Goal: Transaction & Acquisition: Purchase product/service

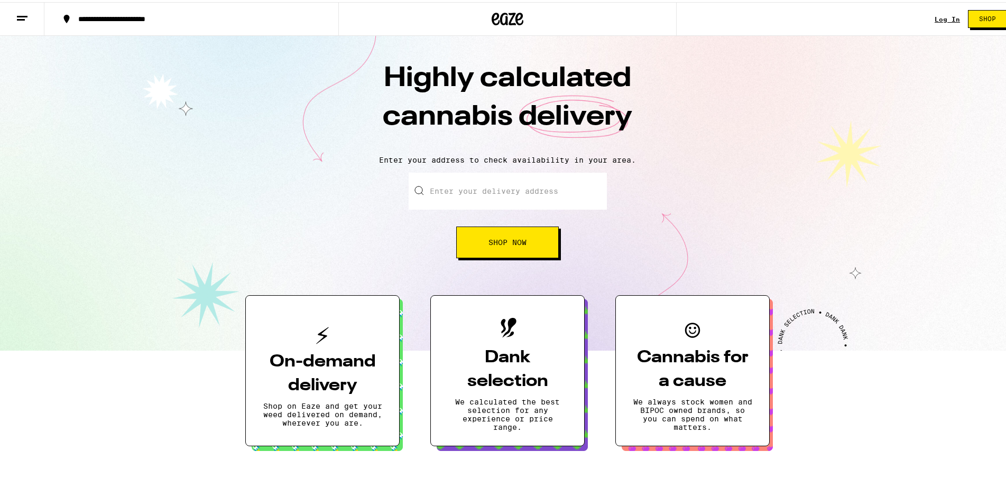
click at [495, 191] on input "Enter your delivery address" at bounding box center [508, 189] width 198 height 37
click at [484, 198] on input "Enter your delivery address" at bounding box center [508, 189] width 198 height 37
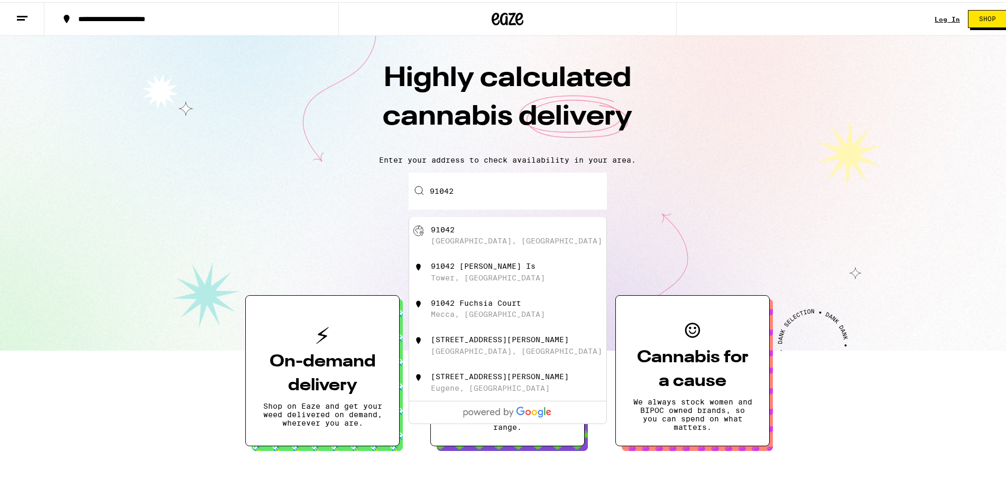
type input "[GEOGRAPHIC_DATA], CA 91042"
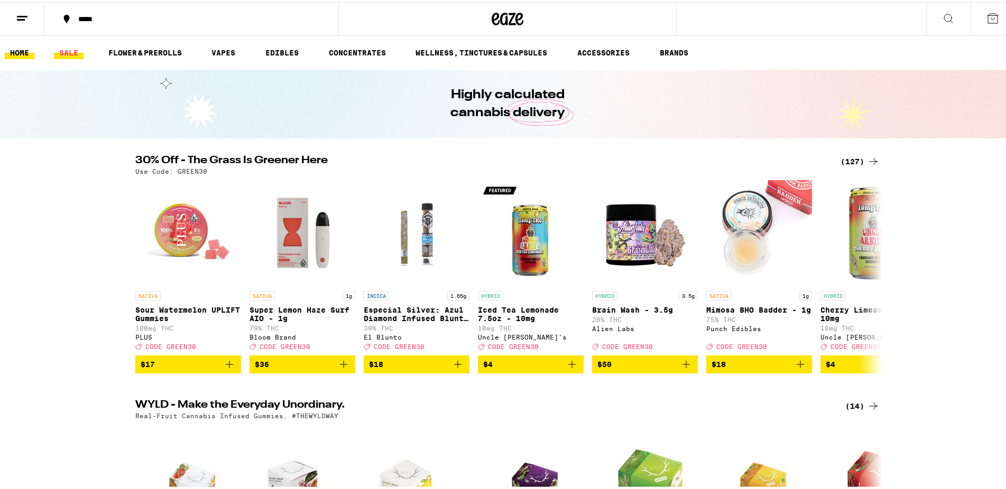
click at [76, 50] on link "SALE" at bounding box center [69, 50] width 30 height 13
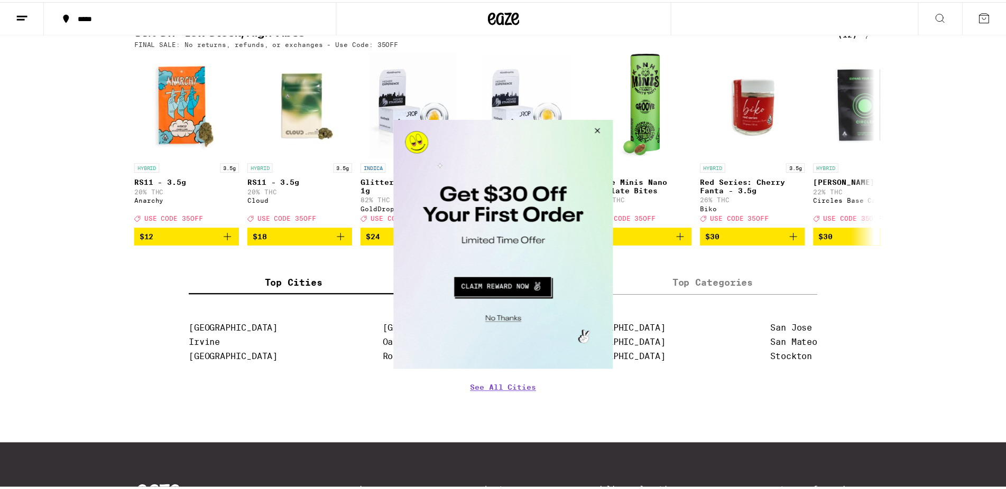
click at [509, 322] on button "Close Modal" at bounding box center [501, 319] width 215 height 16
